Goal: Task Accomplishment & Management: Manage account settings

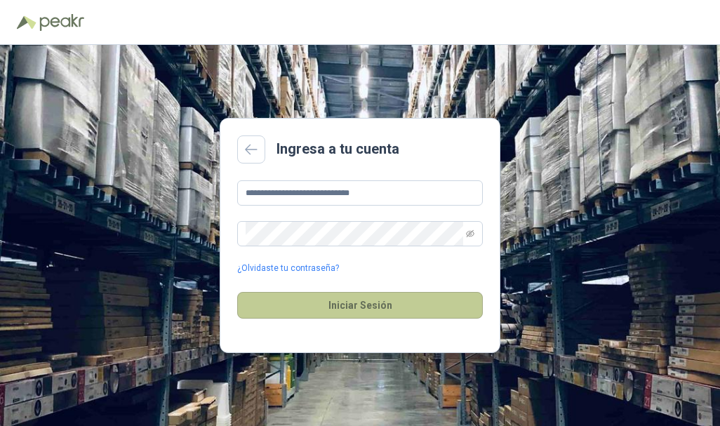
click at [298, 312] on button "Iniciar Sesión" at bounding box center [360, 305] width 246 height 27
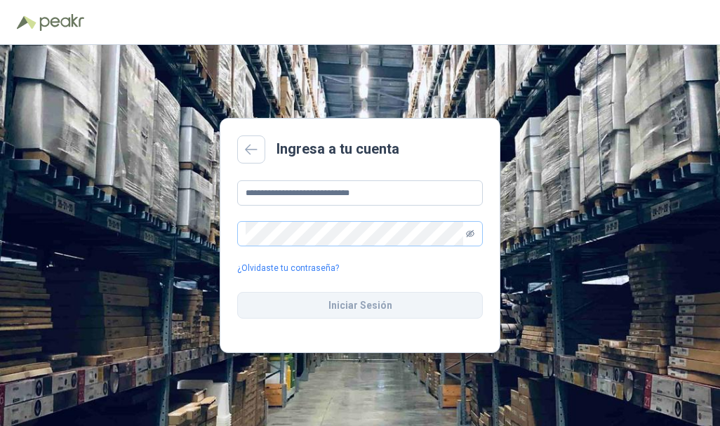
click at [474, 235] on icon "eye-invisible" at bounding box center [470, 233] width 8 height 7
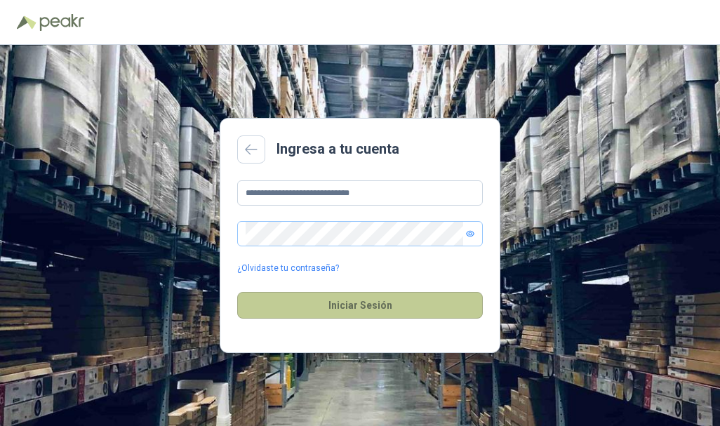
click at [343, 303] on button "Iniciar Sesión" at bounding box center [360, 305] width 246 height 27
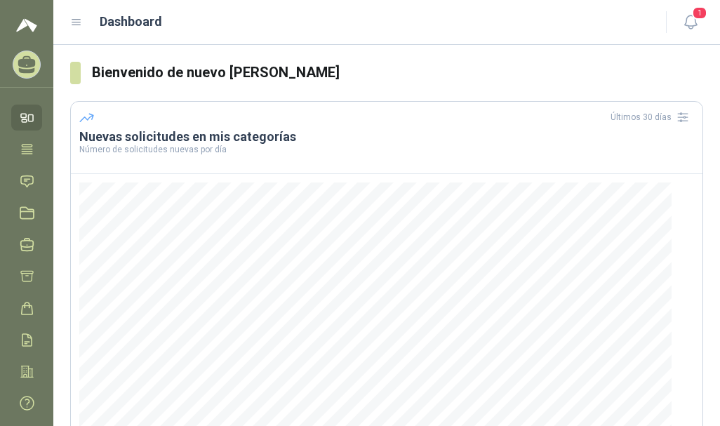
click at [73, 22] on icon at bounding box center [76, 23] width 8 height 6
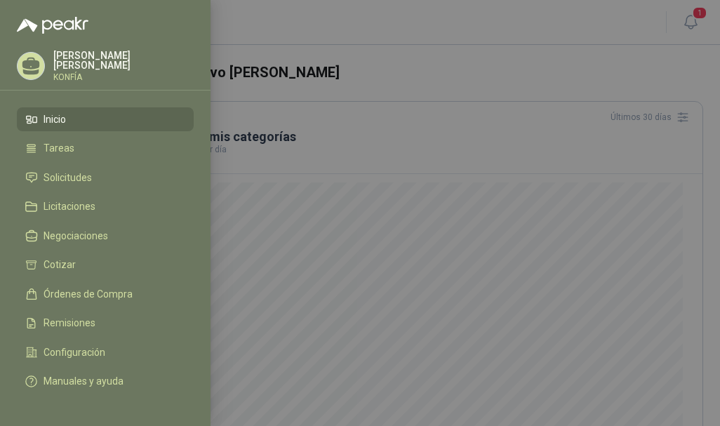
click at [63, 115] on span "Inicio" at bounding box center [55, 119] width 22 height 11
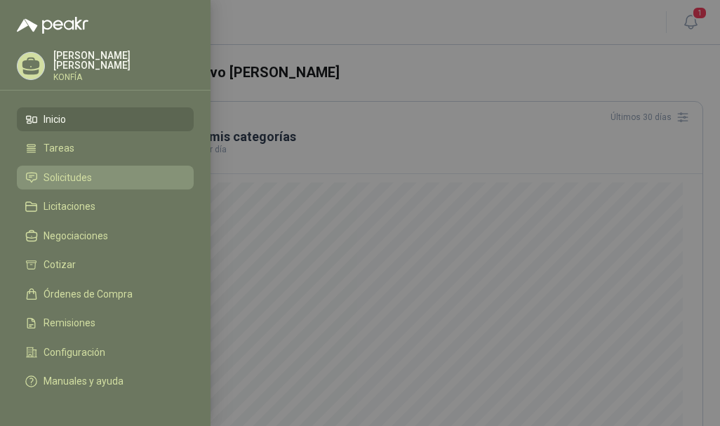
click at [58, 173] on span "Solicitudes" at bounding box center [68, 177] width 48 height 11
